Goal: Go to known website: Go to known website

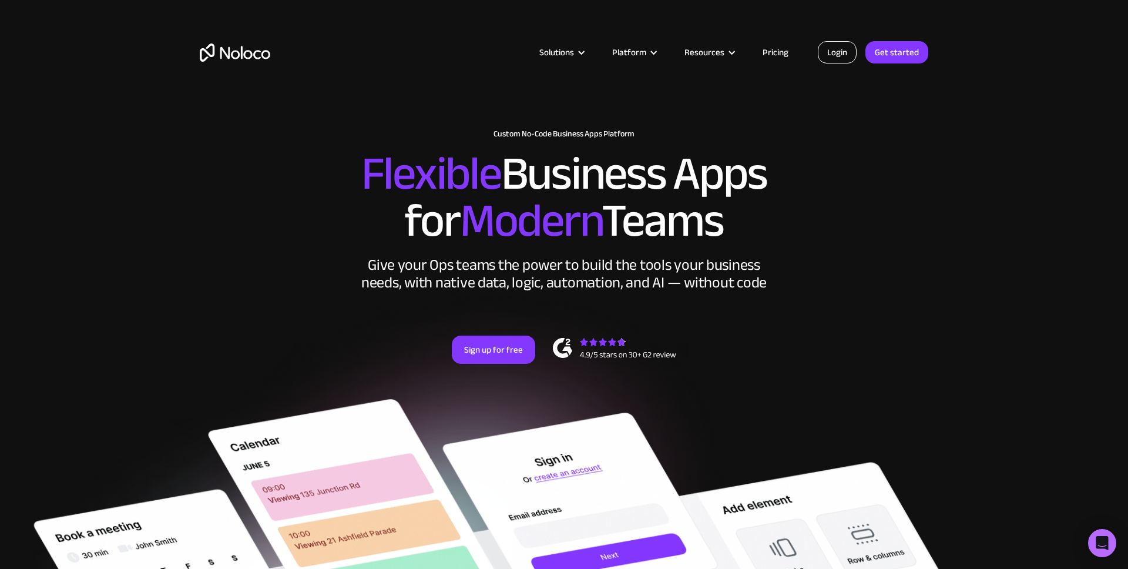
click at [837, 56] on link "Login" at bounding box center [837, 52] width 39 height 22
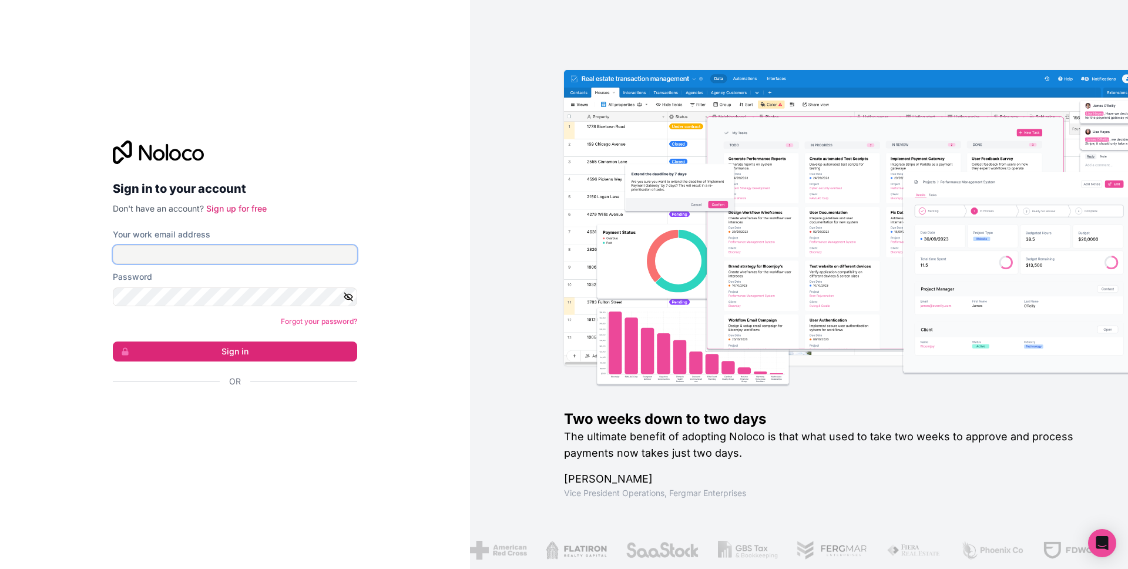
type input "[EMAIL_ADDRESS][DOMAIN_NAME]"
click at [336, 212] on p "Don't have an account? Sign up for free" at bounding box center [235, 209] width 244 height 12
click at [294, 348] on button "Sign in" at bounding box center [235, 351] width 244 height 20
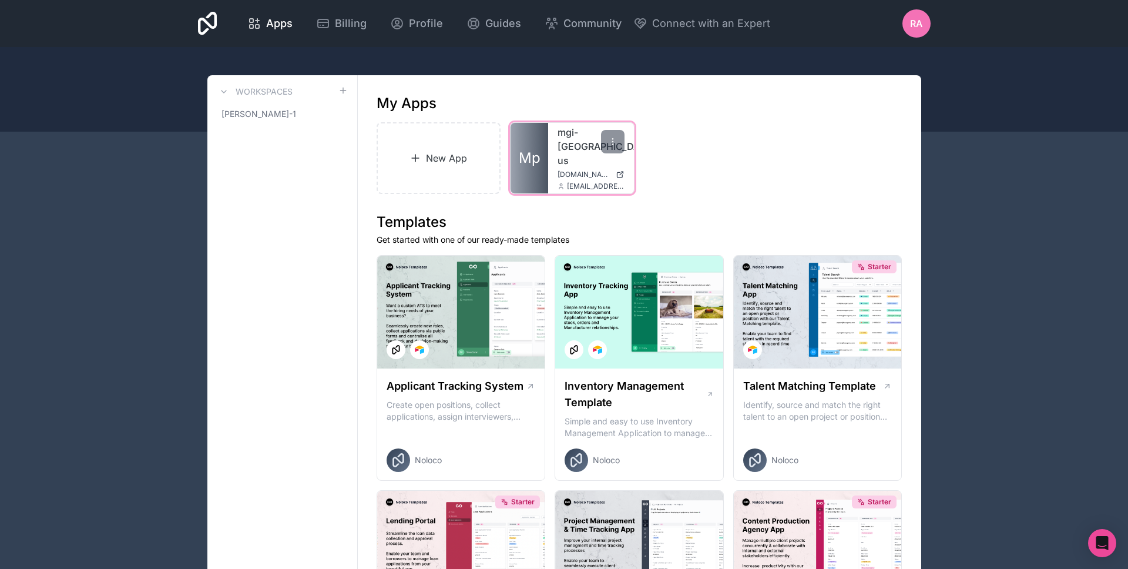
click at [572, 134] on link "mgi-[GEOGRAPHIC_DATA]-us" at bounding box center [591, 146] width 67 height 42
